Goal: Information Seeking & Learning: Find specific fact

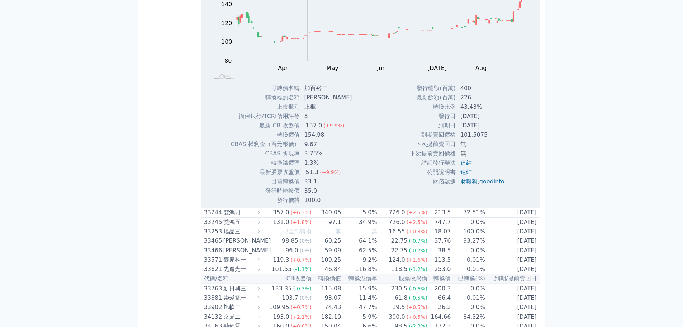
scroll to position [1372, 0]
drag, startPoint x: 300, startPoint y: 195, endPoint x: 323, endPoint y: 196, distance: 22.6
click at [323, 102] on td "[PERSON_NAME]" at bounding box center [329, 97] width 58 height 9
click at [449, 111] on td "轉換比例" at bounding box center [432, 106] width 47 height 9
drag, startPoint x: 457, startPoint y: 222, endPoint x: 494, endPoint y: 220, distance: 37.4
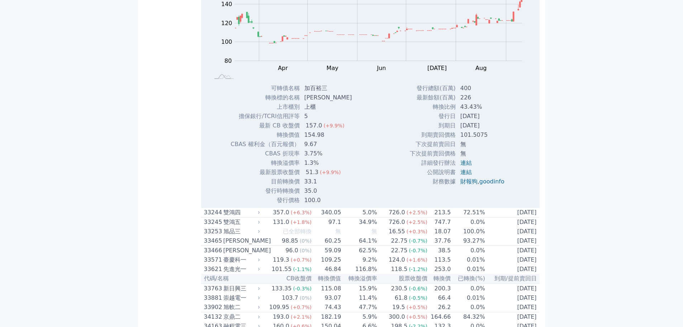
click at [494, 130] on td "[DATE]" at bounding box center [483, 125] width 54 height 9
click at [475, 130] on td "[DATE]" at bounding box center [483, 125] width 54 height 9
drag, startPoint x: 455, startPoint y: 204, endPoint x: 487, endPoint y: 204, distance: 31.9
click at [487, 111] on td "43.43%" at bounding box center [483, 106] width 54 height 9
drag, startPoint x: 458, startPoint y: 192, endPoint x: 475, endPoint y: 192, distance: 17.6
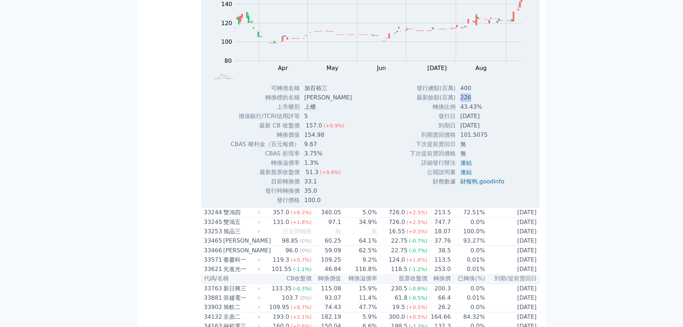
click at [475, 102] on td "226" at bounding box center [483, 97] width 54 height 9
drag, startPoint x: 304, startPoint y: 232, endPoint x: 330, endPoint y: 234, distance: 26.6
click at [330, 139] on td "154.98" at bounding box center [329, 134] width 58 height 9
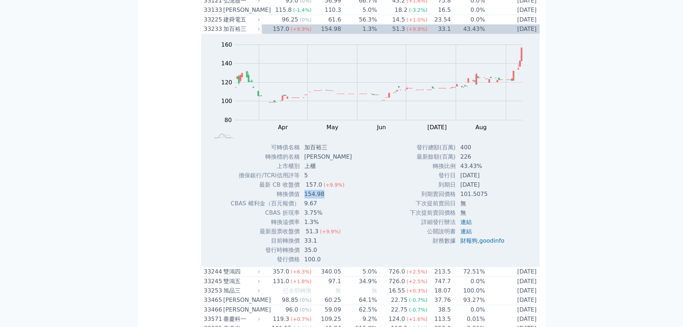
scroll to position [1313, 0]
